Goal: Information Seeking & Learning: Learn about a topic

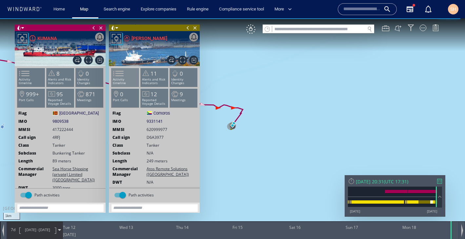
click at [118, 75] on span at bounding box center [115, 74] width 10 height 10
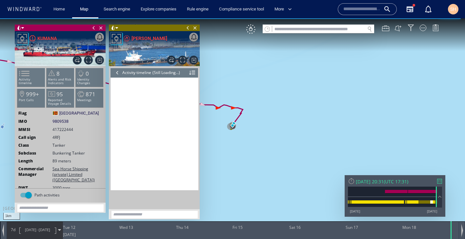
scroll to position [1154, 0]
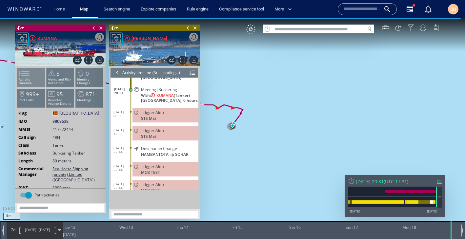
click at [33, 76] on li "Activity timeline" at bounding box center [31, 77] width 28 height 19
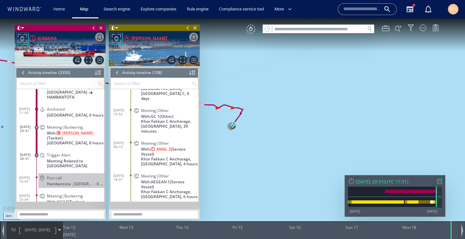
scroll to position [60075, 0]
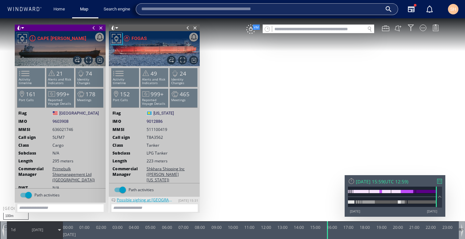
click at [369, 9] on input "text" at bounding box center [261, 9] width 241 height 10
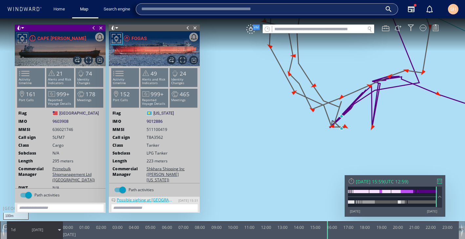
paste input "*******"
type input "*******"
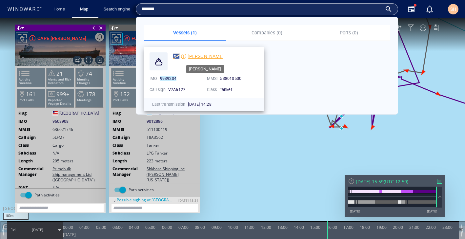
click at [215, 56] on span "[PERSON_NAME]" at bounding box center [206, 56] width 36 height 5
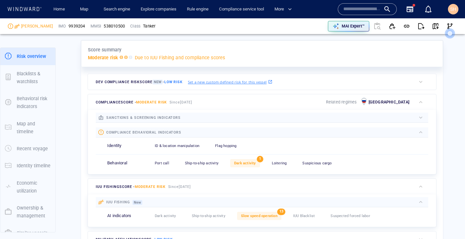
scroll to position [165, 0]
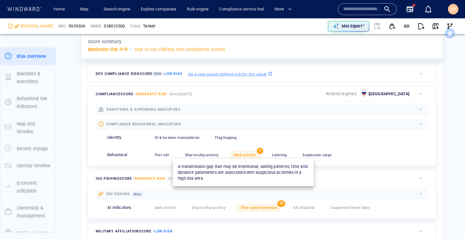
click at [241, 153] on span "Dark activity" at bounding box center [245, 155] width 22 height 4
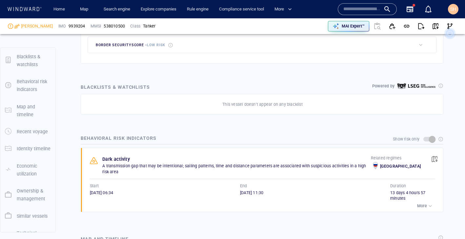
scroll to position [59, 0]
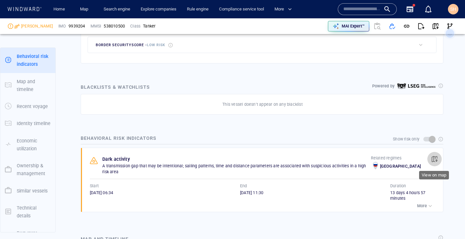
click at [436, 160] on span "button" at bounding box center [434, 159] width 7 height 7
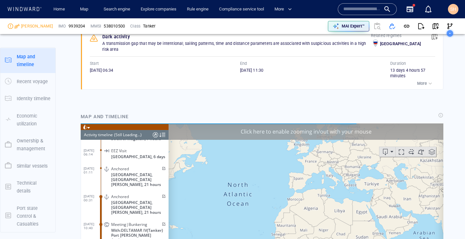
scroll to position [523, 0]
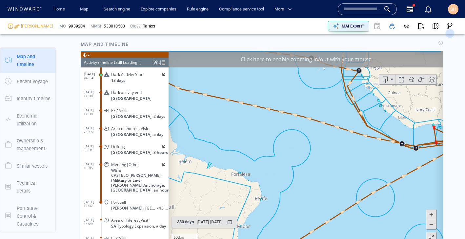
scroll to position [569, 0]
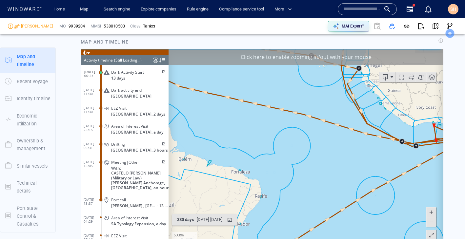
click at [432, 225] on span at bounding box center [431, 222] width 7 height 10
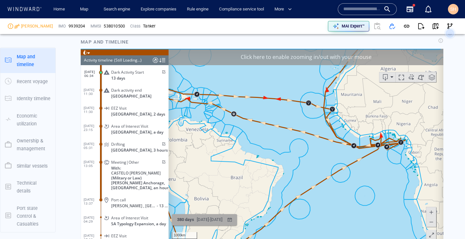
click at [234, 220] on div "button" at bounding box center [230, 220] width 10 height 10
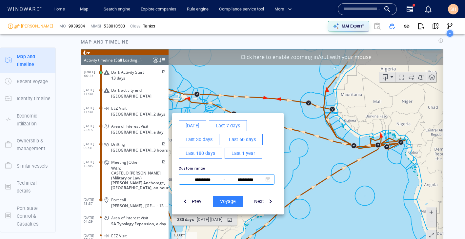
click at [207, 180] on input "**********" at bounding box center [203, 180] width 40 height 8
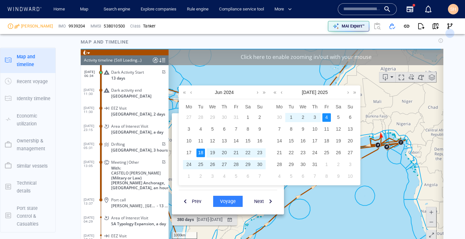
click at [224, 153] on div "20" at bounding box center [224, 153] width 9 height 9
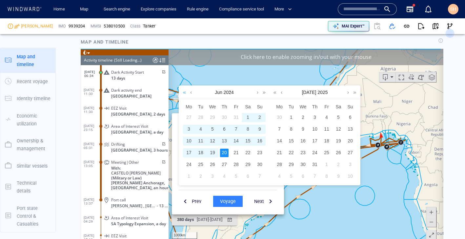
click at [184, 93] on link at bounding box center [184, 92] width 6 height 13
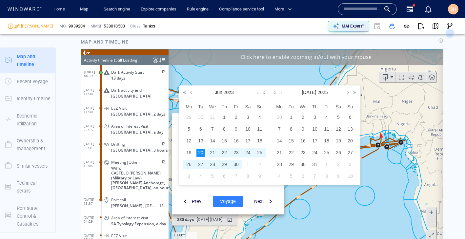
click at [204, 154] on div "20" at bounding box center [200, 153] width 9 height 9
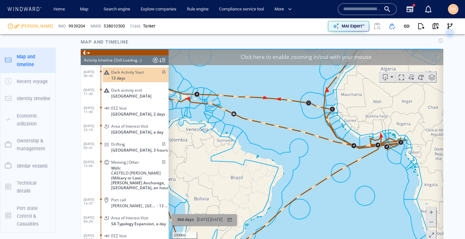
click at [224, 221] on div "20/06/2023 - 20/06/2024" at bounding box center [209, 220] width 28 height 10
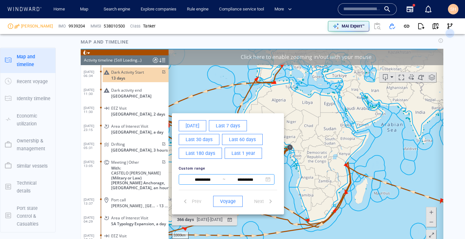
click at [251, 180] on input "**********" at bounding box center [245, 180] width 40 height 8
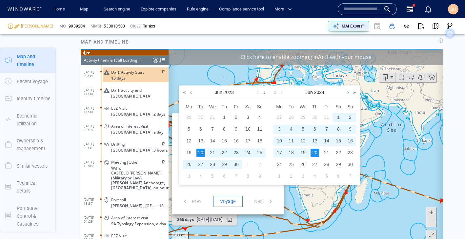
click at [347, 95] on link at bounding box center [348, 92] width 5 height 13
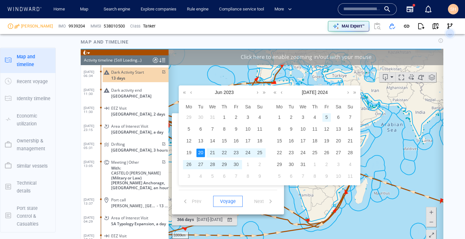
click at [328, 118] on div "5" at bounding box center [326, 117] width 9 height 9
click at [201, 154] on div "20" at bounding box center [200, 153] width 9 height 9
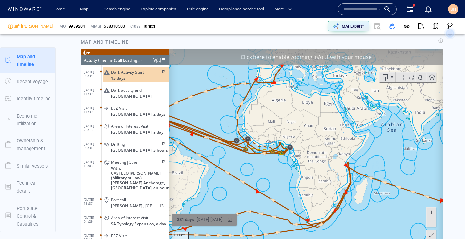
click at [209, 222] on div "20/06/2023 - 05/07/2024" at bounding box center [209, 220] width 28 height 10
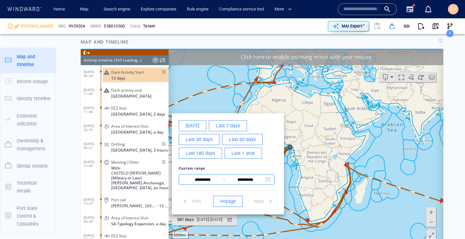
click at [209, 182] on input "**********" at bounding box center [203, 180] width 40 height 8
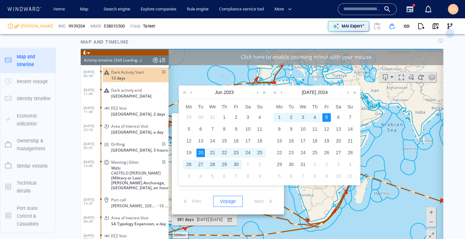
click at [228, 91] on span "~" at bounding box center [229, 91] width 7 height 11
click at [226, 91] on span "~" at bounding box center [229, 91] width 7 height 11
click at [264, 91] on link at bounding box center [264, 92] width 6 height 13
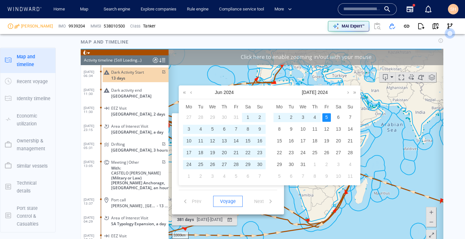
click at [264, 91] on div "Jun 2024" at bounding box center [224, 92] width 91 height 13
click at [354, 92] on link at bounding box center [355, 92] width 6 height 13
click at [264, 91] on link at bounding box center [264, 92] width 6 height 13
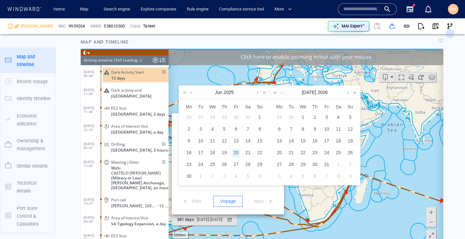
click at [239, 151] on div "20" at bounding box center [236, 153] width 9 height 9
click at [275, 93] on link at bounding box center [275, 92] width 6 height 13
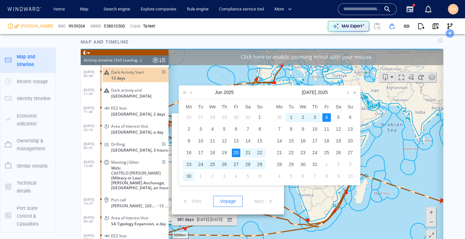
click at [325, 116] on div "4" at bounding box center [326, 117] width 9 height 9
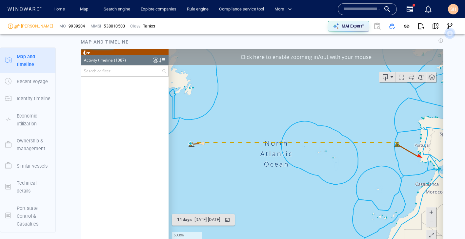
scroll to position [19431, 0]
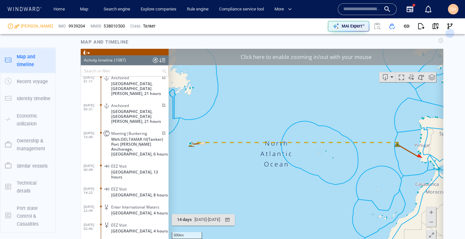
click at [113, 24] on div "538010500" at bounding box center [114, 26] width 21 height 6
copy div "538010500"
